Goal: Information Seeking & Learning: Learn about a topic

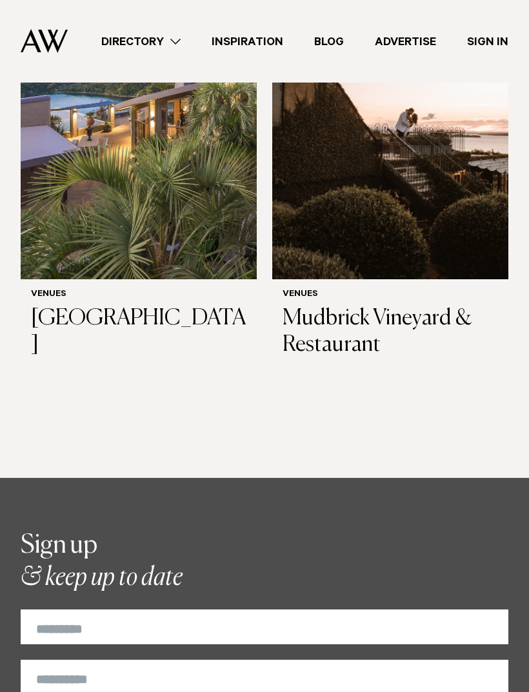
scroll to position [341, 0]
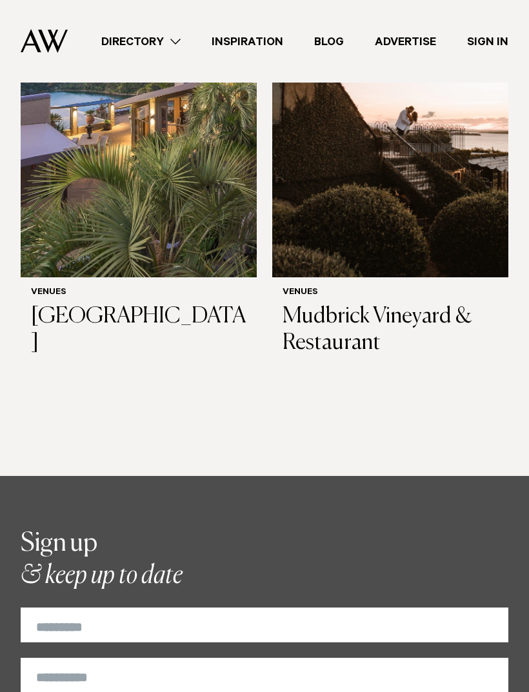
click at [0, 0] on div at bounding box center [0, 0] width 0 height 0
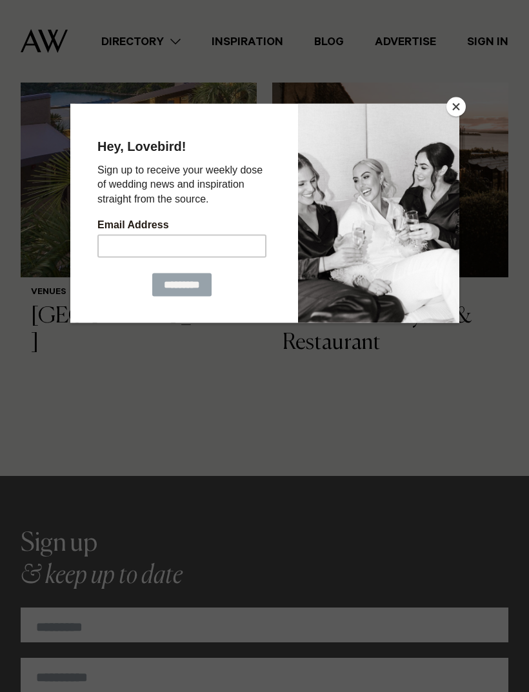
scroll to position [342, 0]
click at [446, 115] on button "Close" at bounding box center [455, 106] width 19 height 19
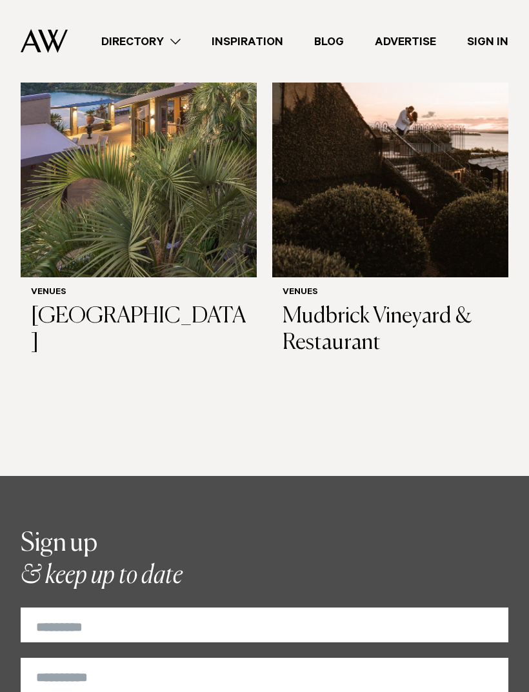
click at [439, 183] on img at bounding box center [390, 119] width 236 height 317
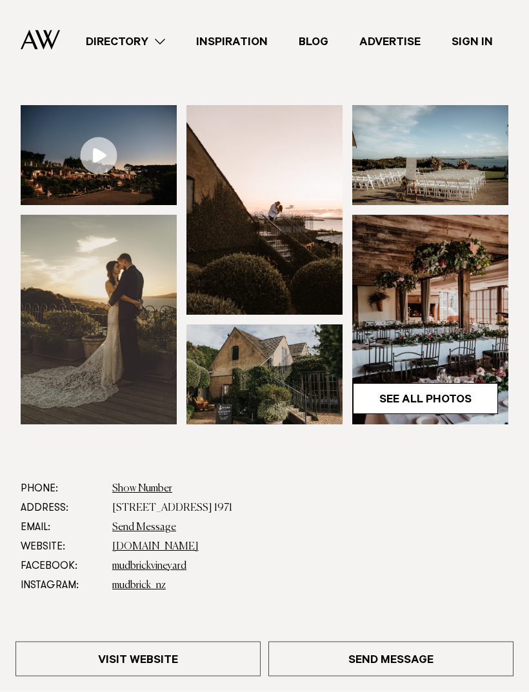
scroll to position [174, 0]
click at [472, 186] on img at bounding box center [430, 155] width 156 height 100
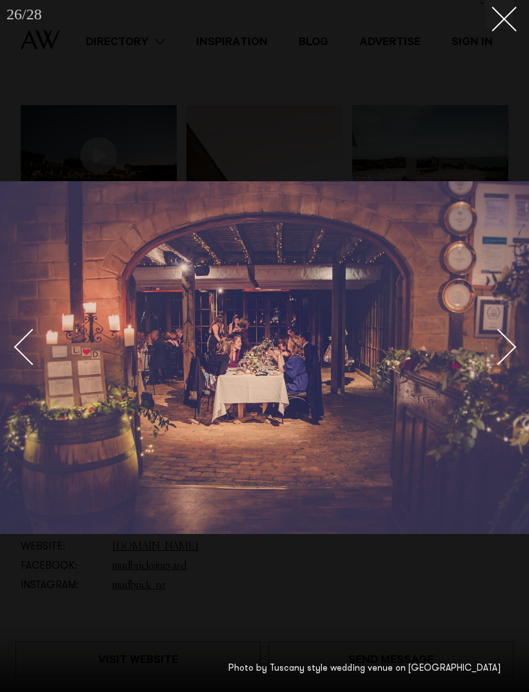
click at [498, 13] on line at bounding box center [504, 19] width 24 height 24
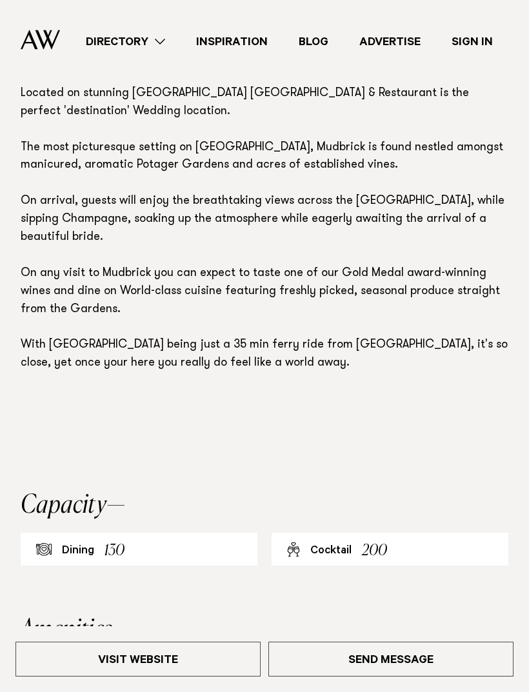
scroll to position [626, 0]
